Goal: Information Seeking & Learning: Learn about a topic

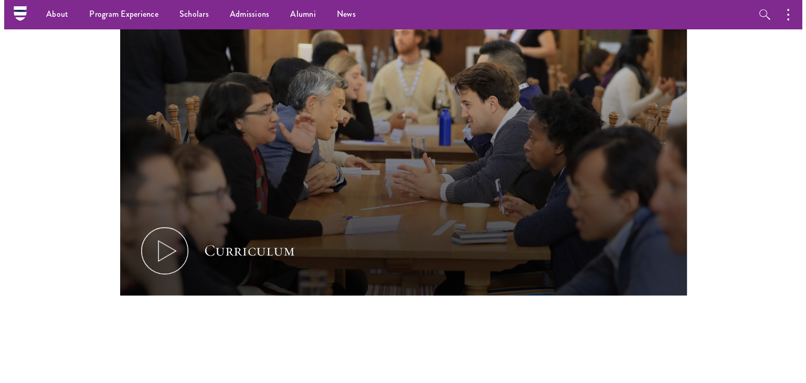
scroll to position [469, 0]
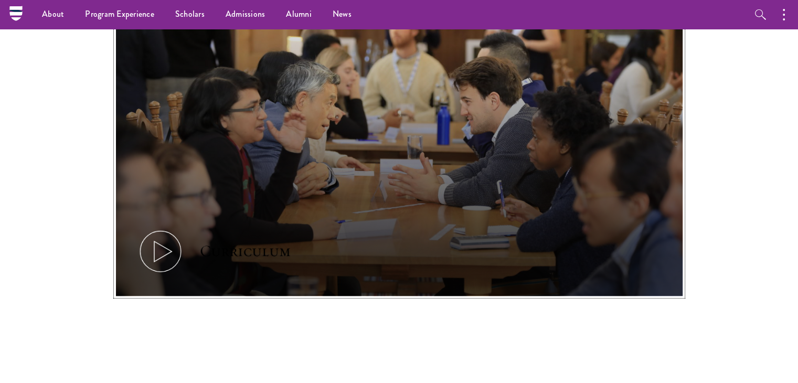
click at [144, 251] on icon at bounding box center [160, 251] width 47 height 47
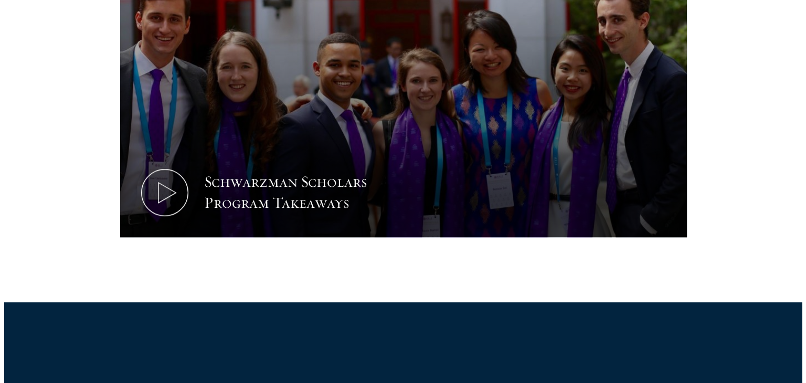
scroll to position [585, 0]
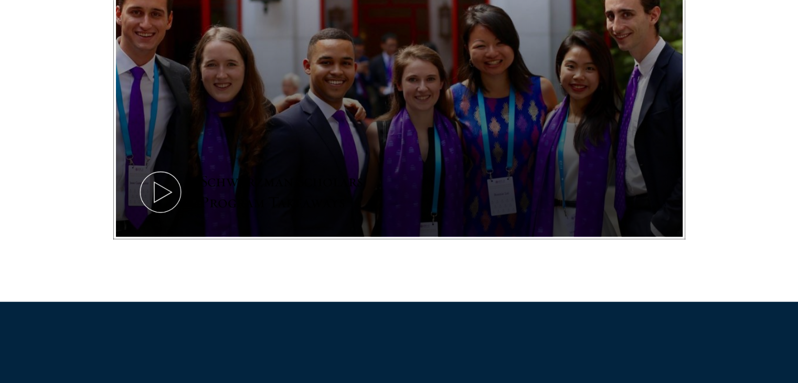
click at [166, 194] on icon at bounding box center [160, 191] width 47 height 47
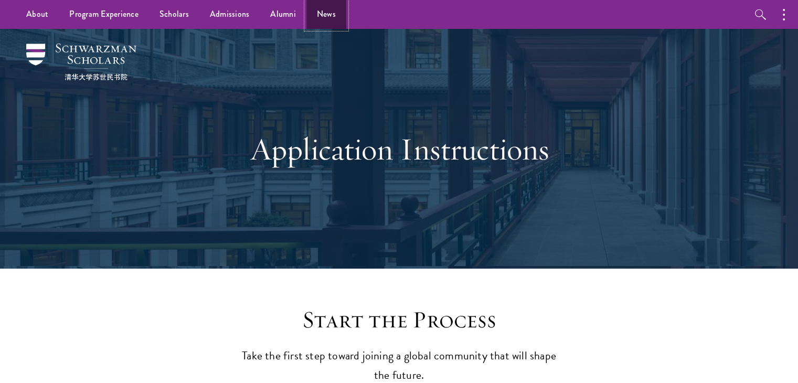
click at [322, 12] on link "News" at bounding box center [326, 14] width 40 height 29
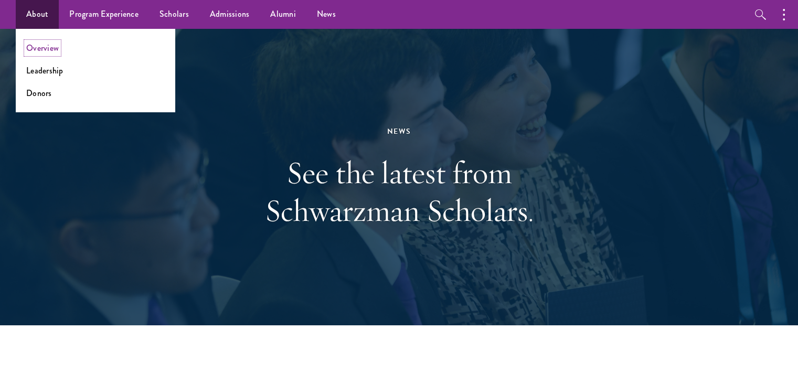
click at [49, 53] on link "Overview" at bounding box center [42, 48] width 33 height 12
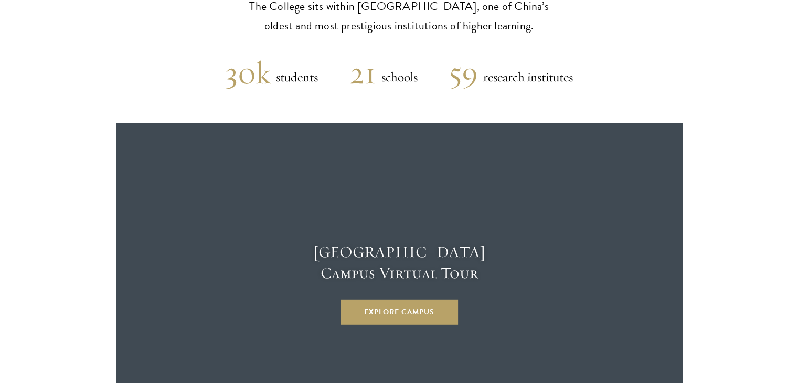
scroll to position [2715, 0]
